Goal: Transaction & Acquisition: Purchase product/service

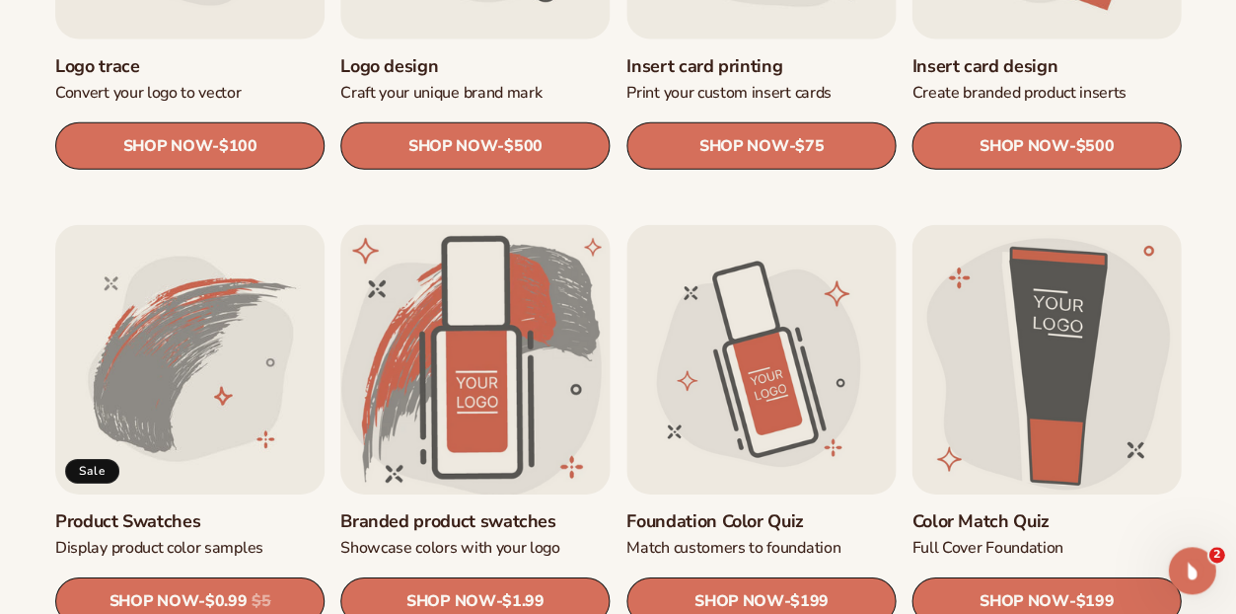
scroll to position [947, 0]
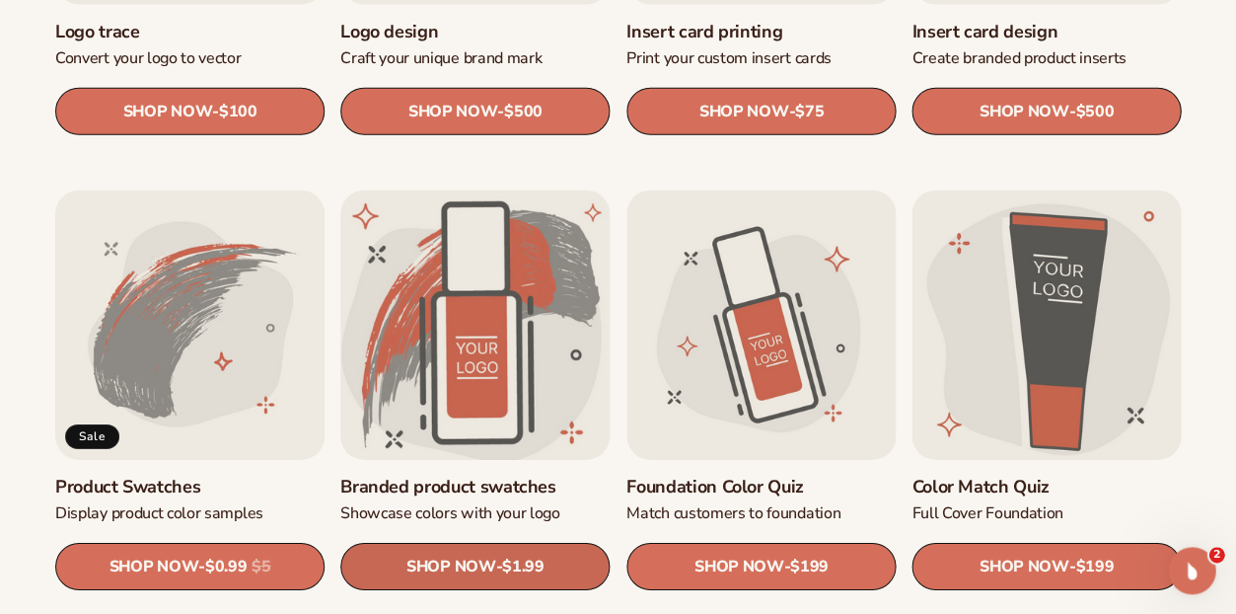
click at [507, 563] on span "$1.99" at bounding box center [522, 566] width 41 height 19
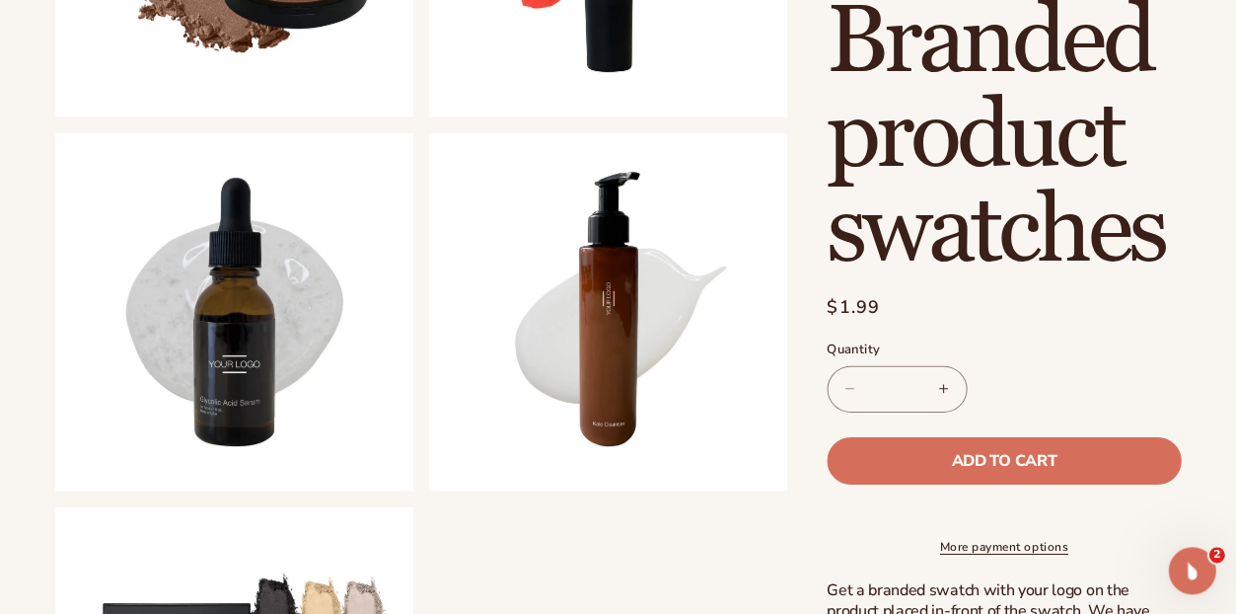
scroll to position [901, 0]
click at [921, 365] on input "*" at bounding box center [896, 388] width 49 height 46
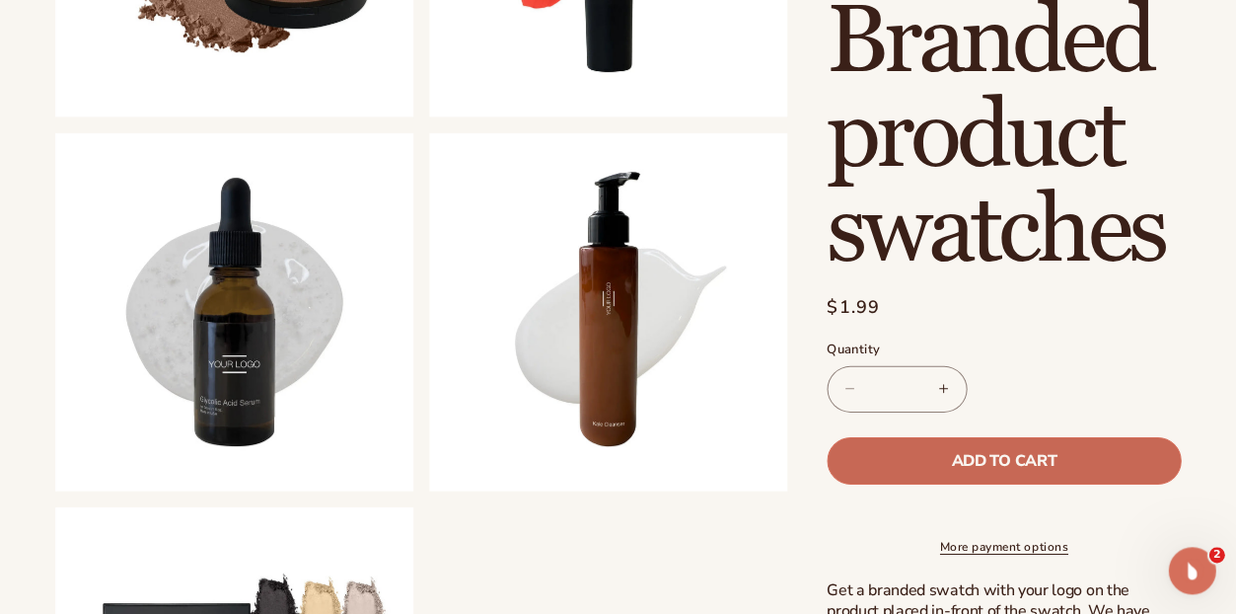
click at [1022, 452] on span "Add to cart" at bounding box center [1003, 460] width 105 height 16
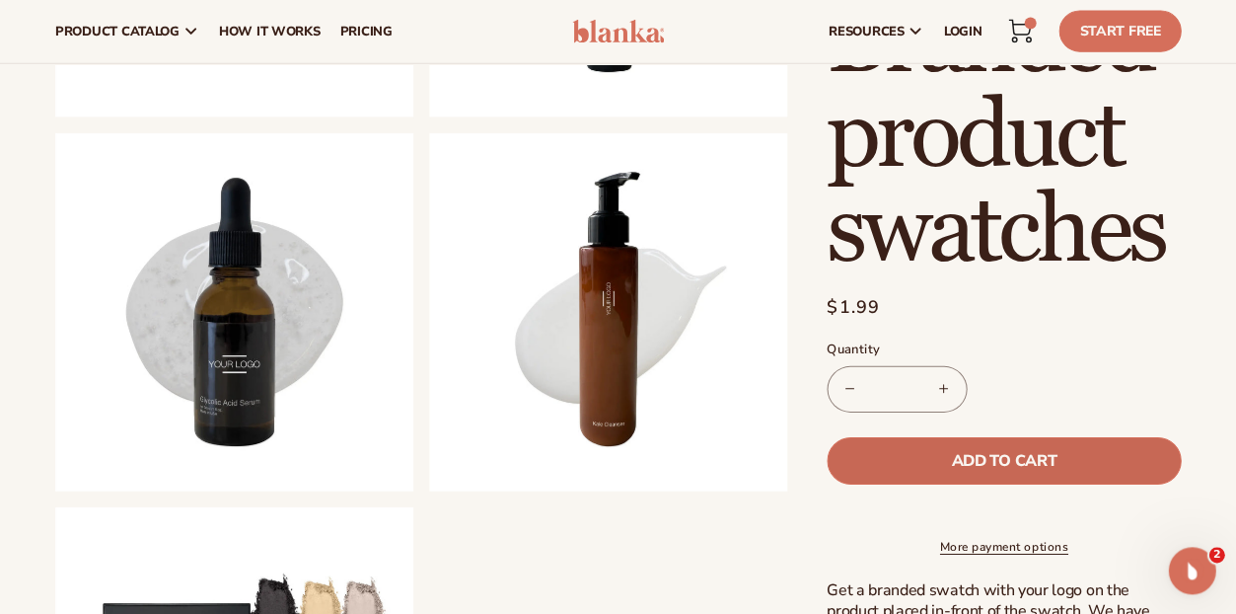
type input "*"
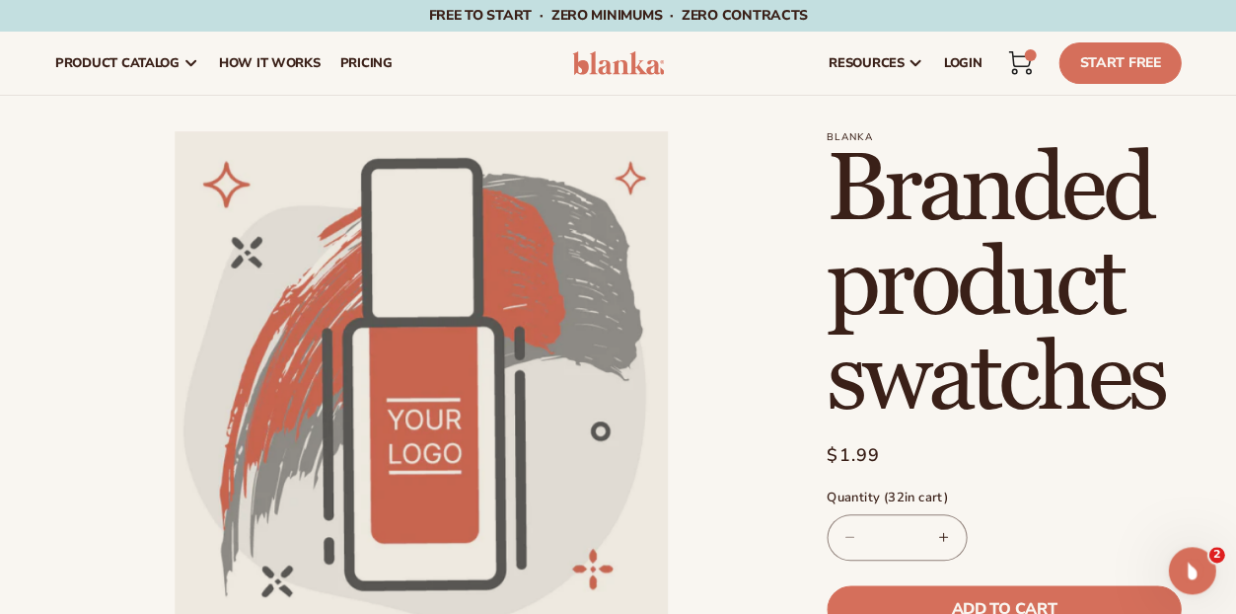
scroll to position [0, 0]
click at [1009, 61] on icon at bounding box center [1020, 59] width 22 height 15
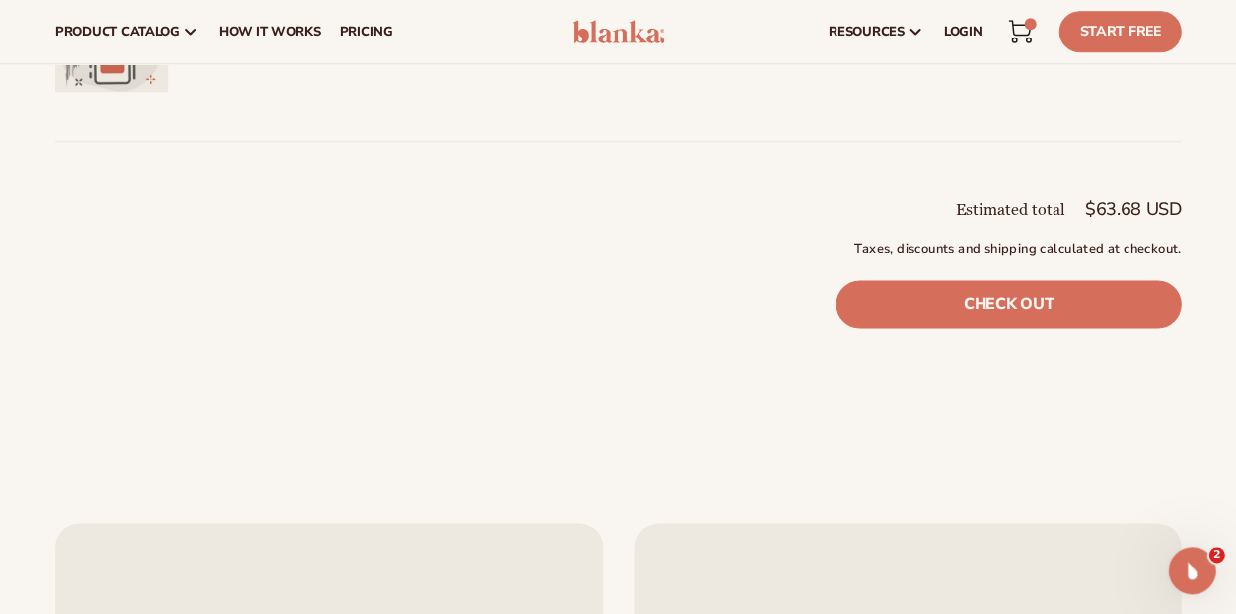
scroll to position [311, 0]
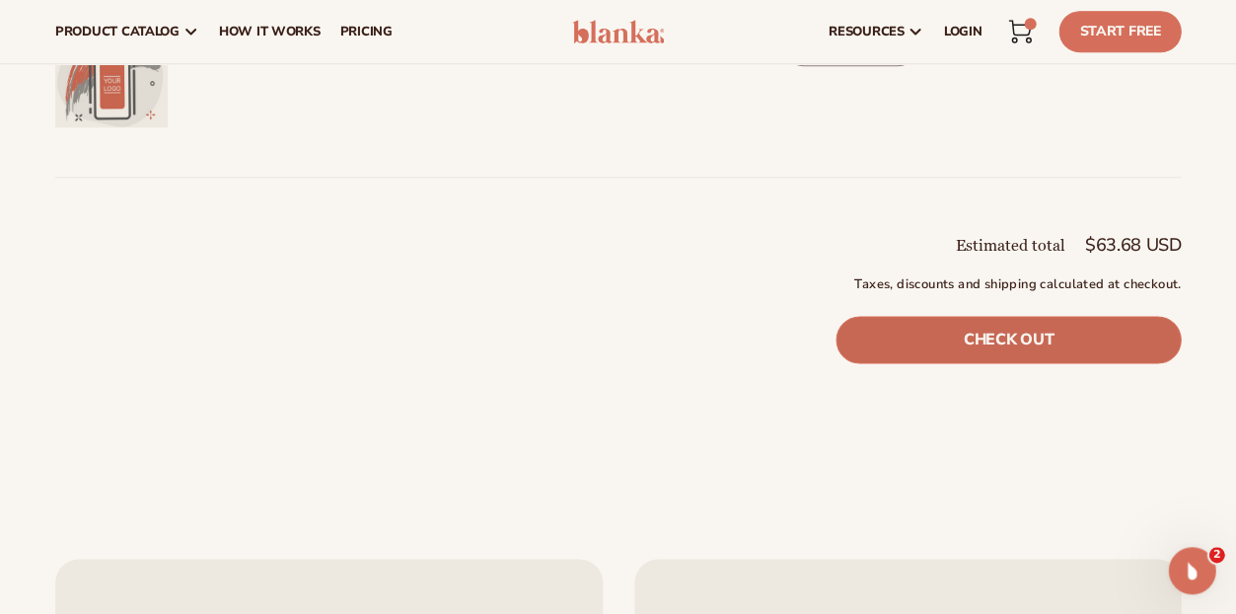
click at [870, 363] on link "Check out" at bounding box center [1008, 339] width 345 height 47
